Goal: Information Seeking & Learning: Find specific fact

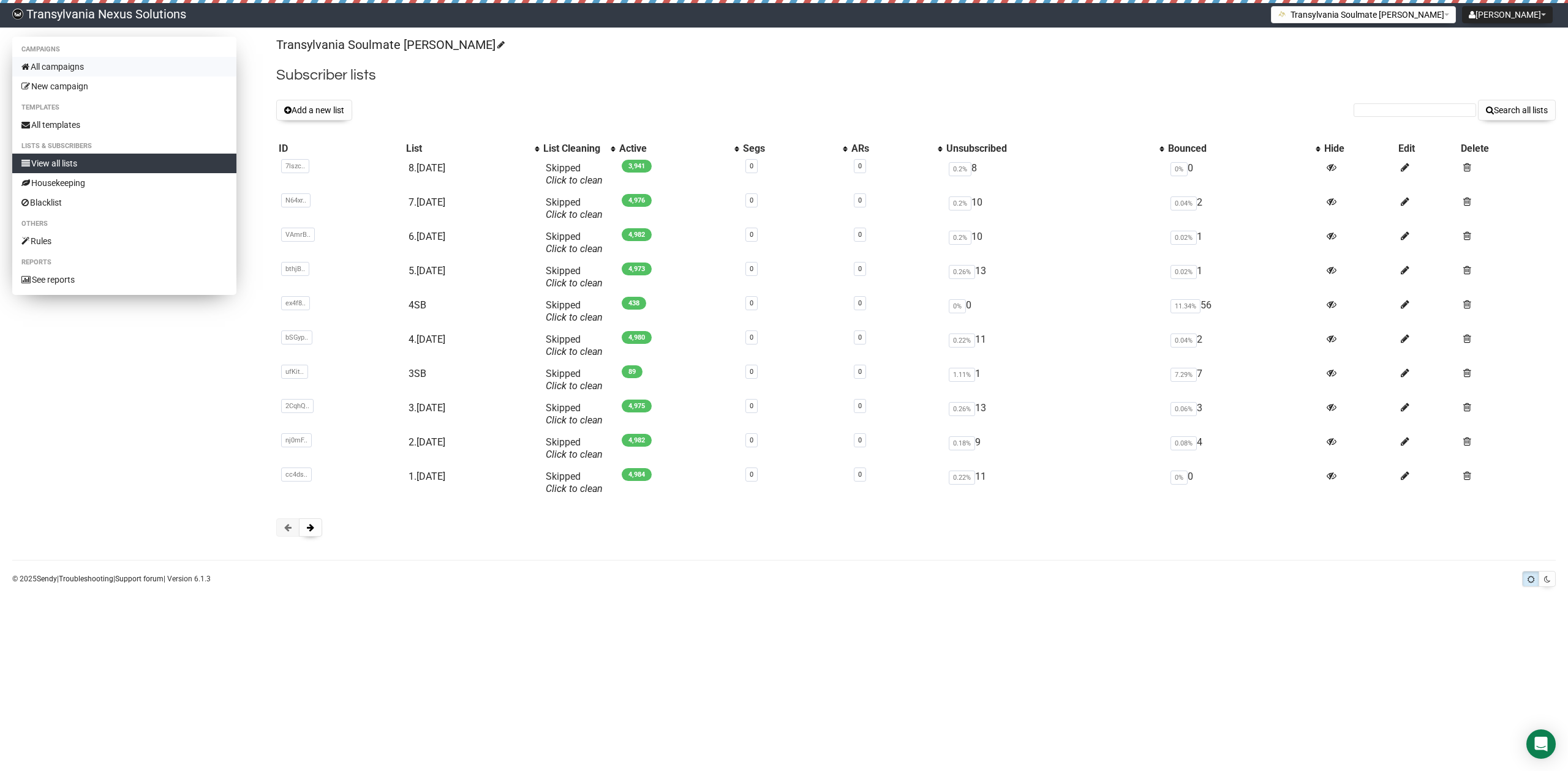
click at [62, 70] on link "All campaigns" at bounding box center [124, 67] width 224 height 20
click at [68, 67] on link "All campaigns" at bounding box center [124, 67] width 224 height 20
click at [45, 64] on link "All campaigns" at bounding box center [124, 67] width 224 height 20
type input "denise.amely@gmx.net"
drag, startPoint x: 0, startPoint y: 0, endPoint x: 1526, endPoint y: 113, distance: 1530.2
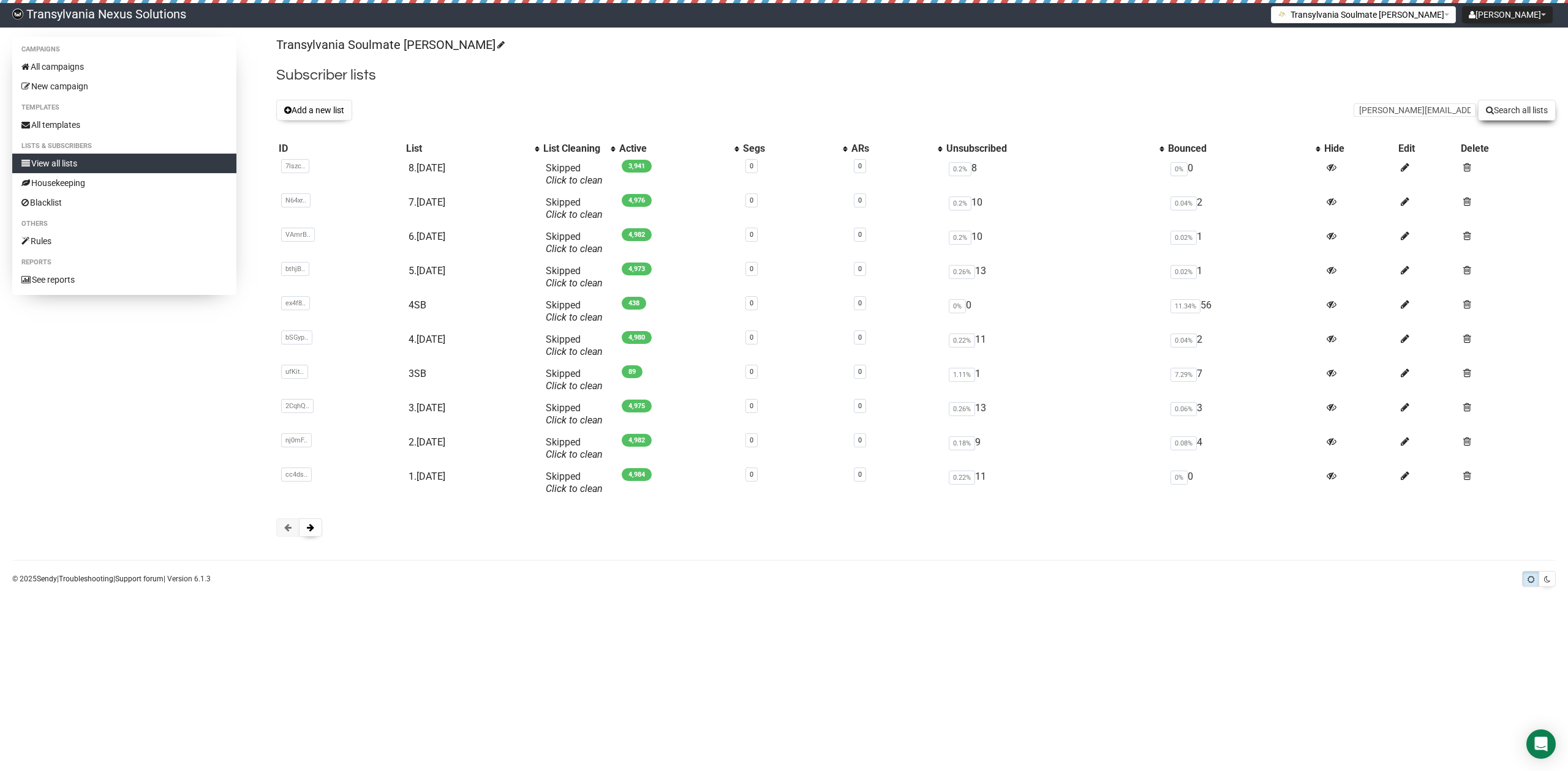
click at [1526, 113] on button "Search all lists" at bounding box center [1516, 110] width 78 height 21
click at [1390, 113] on input "text" at bounding box center [1414, 110] width 123 height 14
paste input "lalilouu@gmx.ch"
type input "lalilouu@gmx.ch"
click at [1515, 101] on button "Search all lists" at bounding box center [1516, 110] width 78 height 21
